Goal: Task Accomplishment & Management: Complete application form

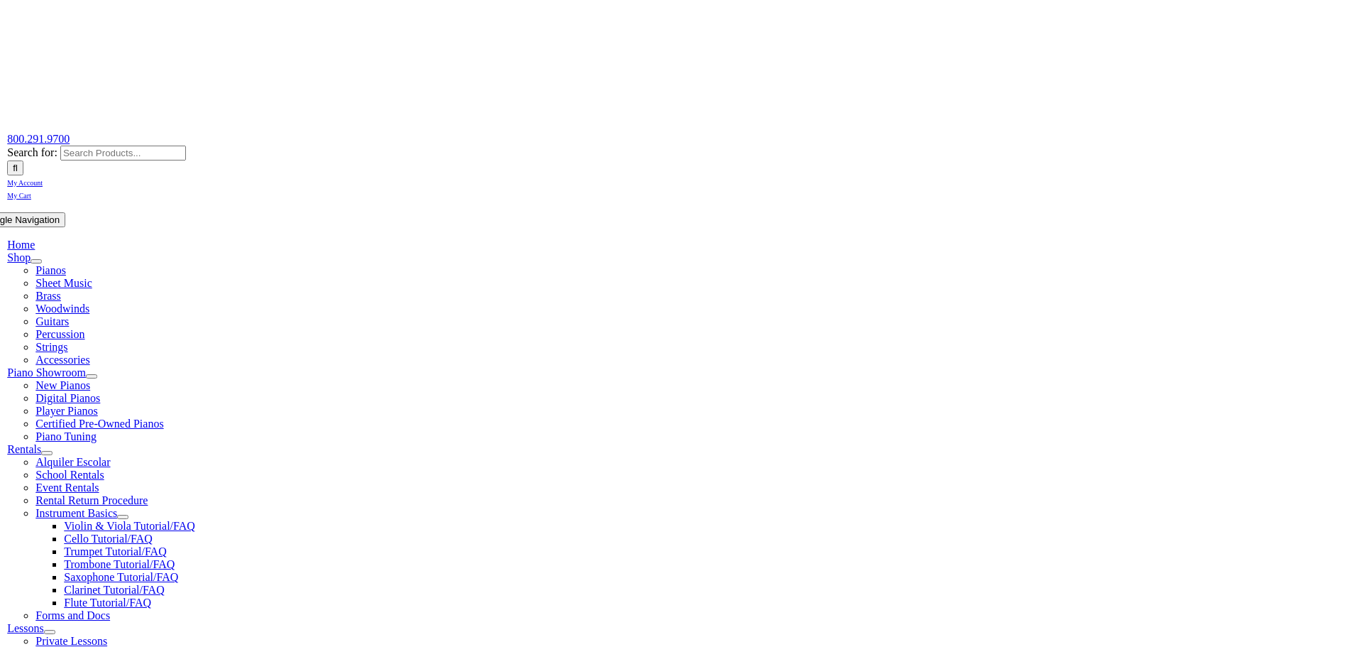
scroll to position [142, 0]
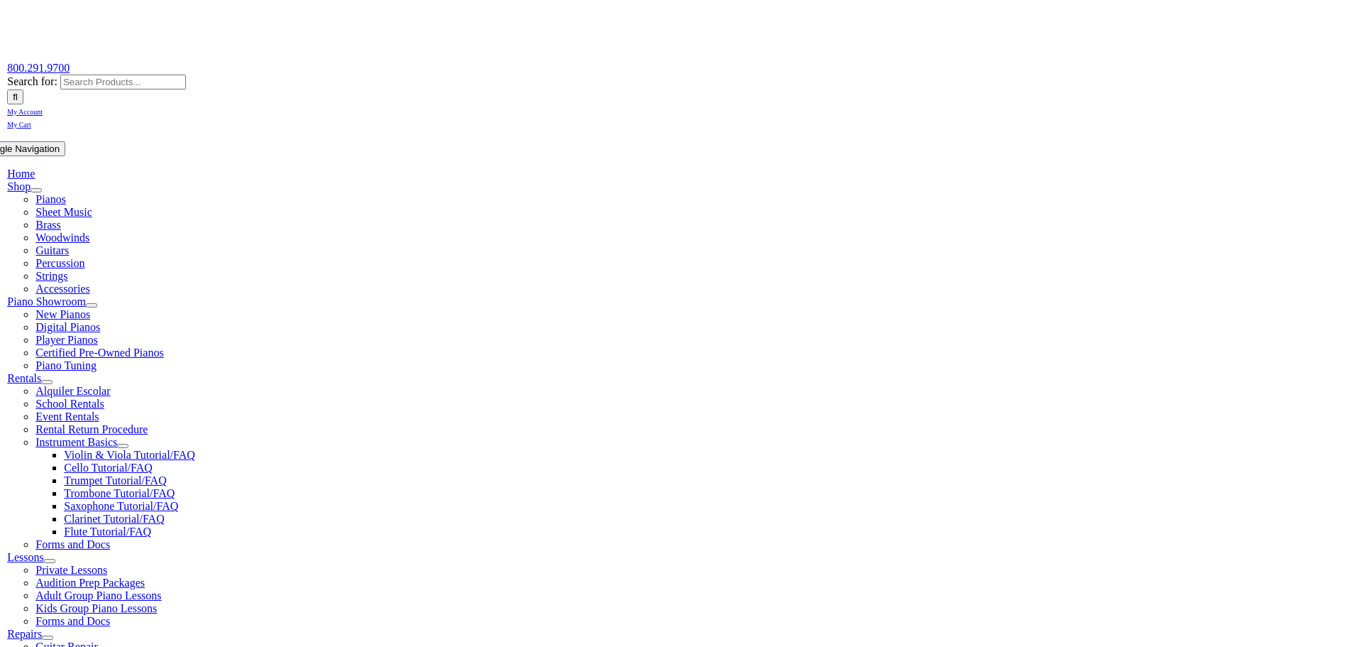
type input "hills"
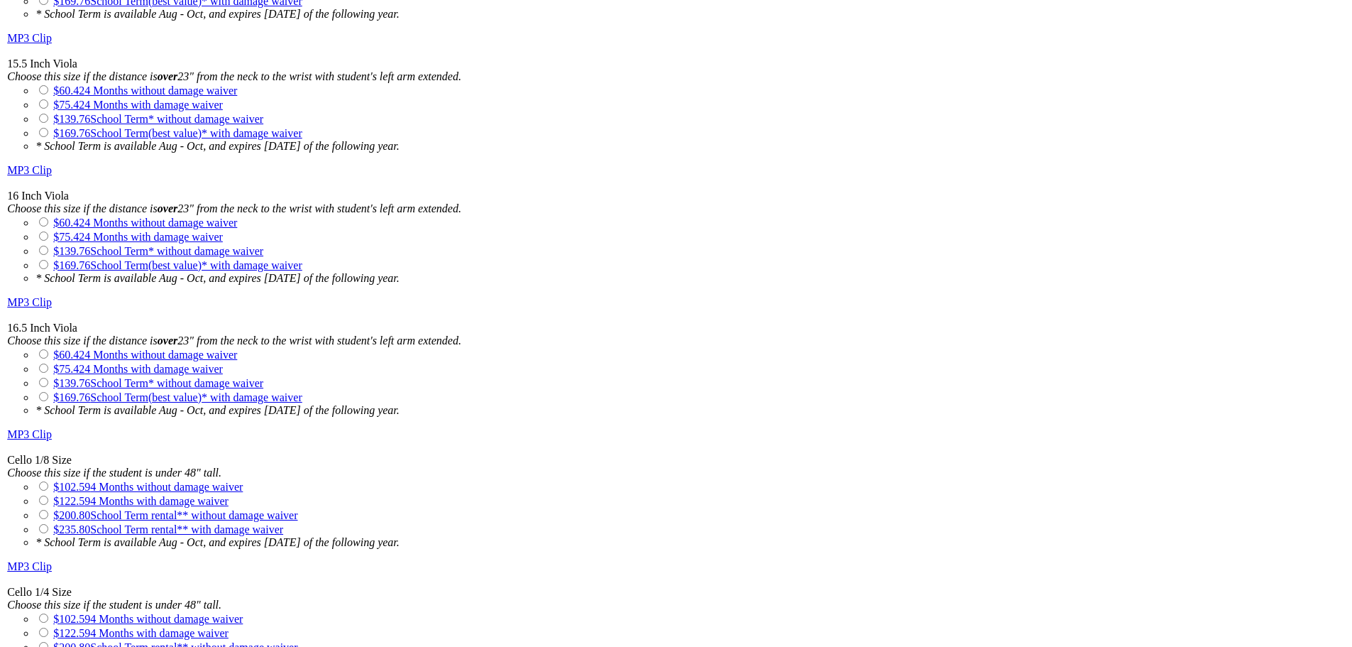
scroll to position [2413, 0]
